Goal: Information Seeking & Learning: Learn about a topic

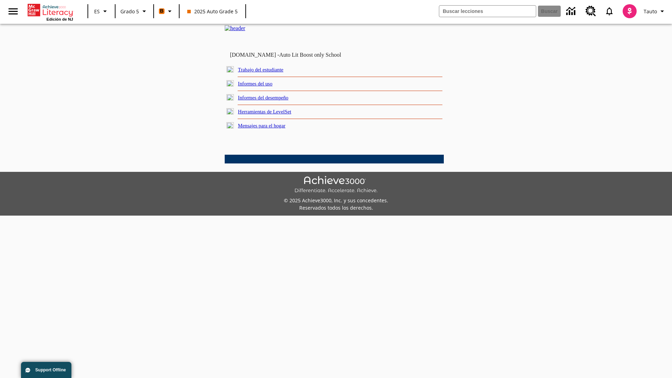
click at [273, 100] on link "Informes del desempeño" at bounding box center [263, 98] width 50 height 6
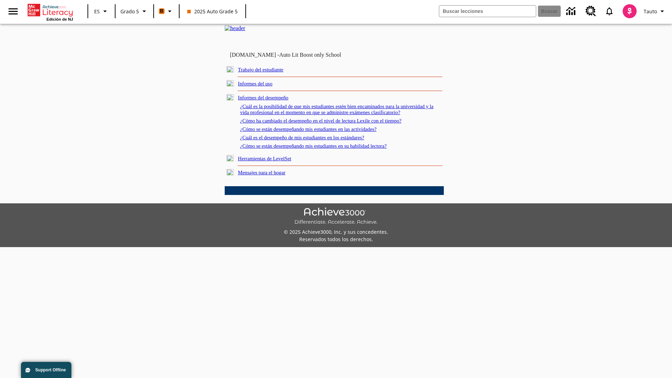
click at [332, 115] on link "¿Cuál es la posibilidad de que mis estudiantes estén bien encaminados para la u…" at bounding box center [336, 110] width 193 height 12
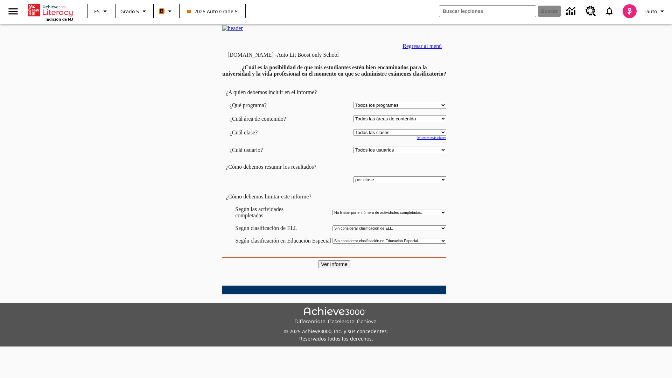
select select "11133131"
